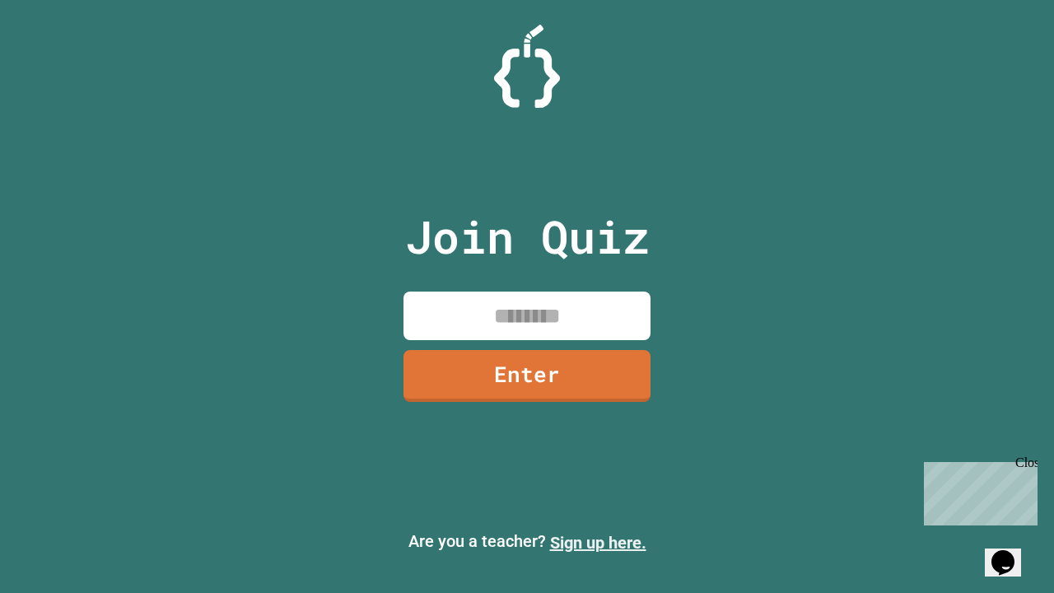
click at [598, 543] on link "Sign up here." at bounding box center [598, 543] width 96 height 20
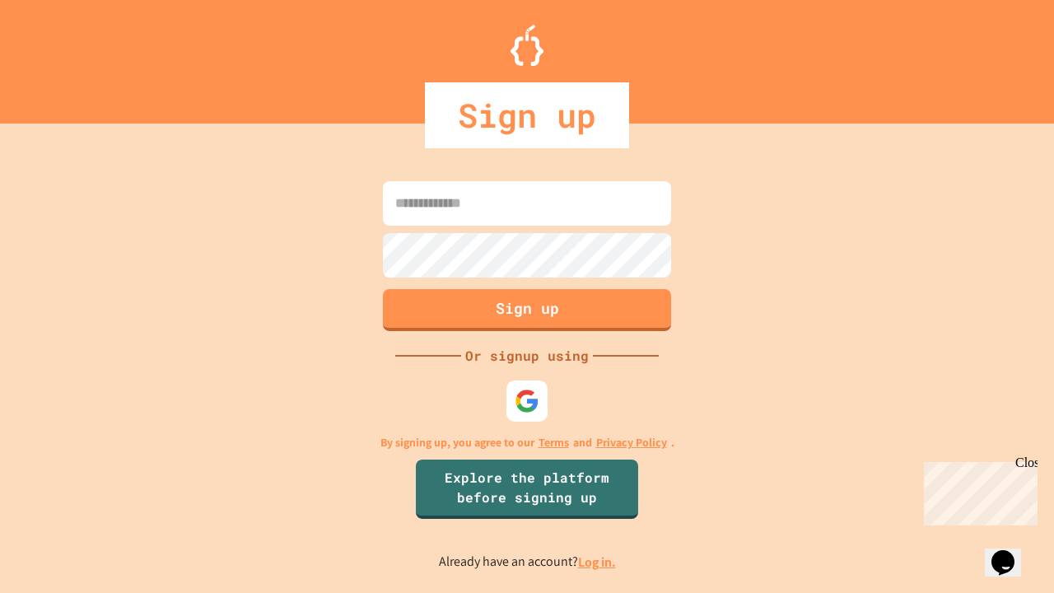
click at [598, 562] on link "Log in." at bounding box center [597, 561] width 38 height 17
